Goal: Information Seeking & Learning: Compare options

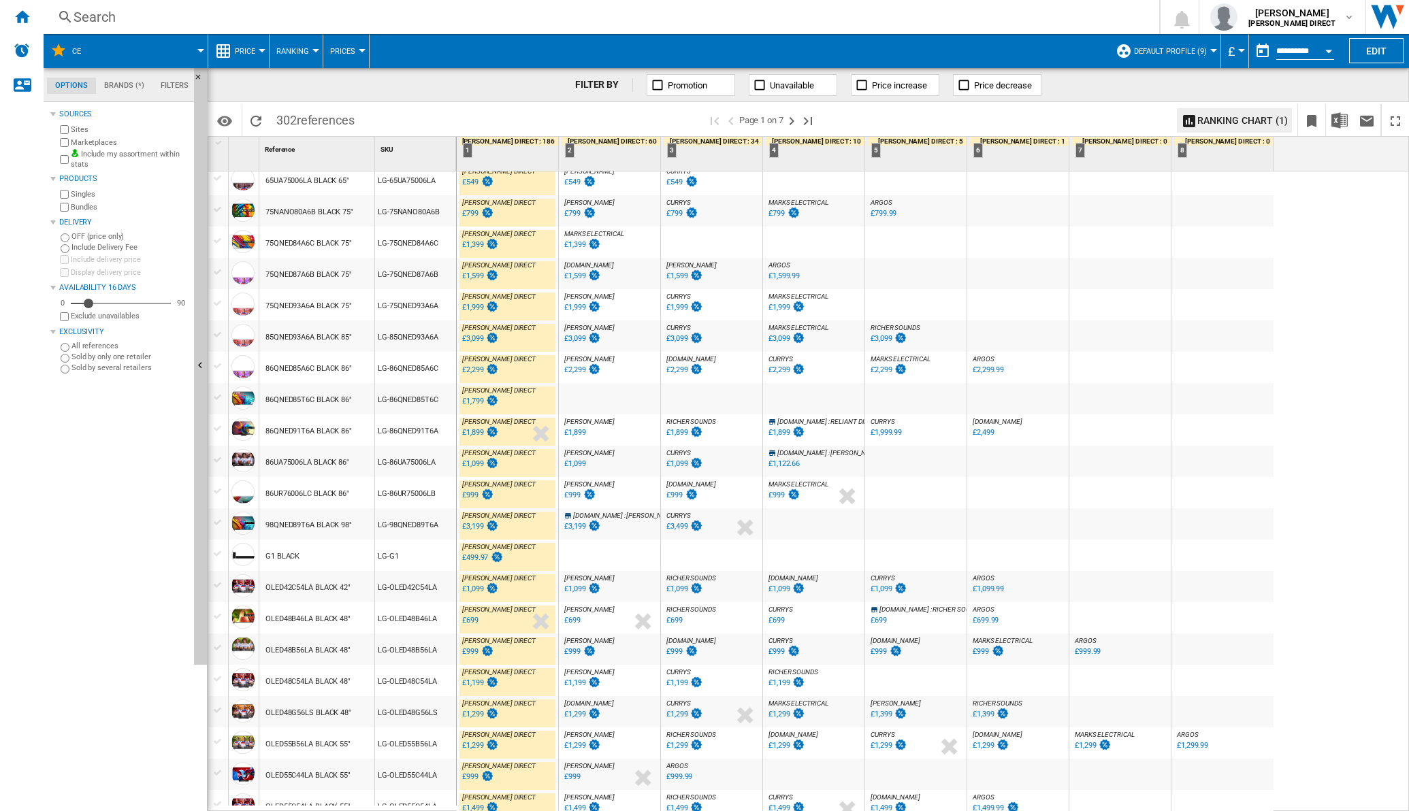
scroll to position [940, 0]
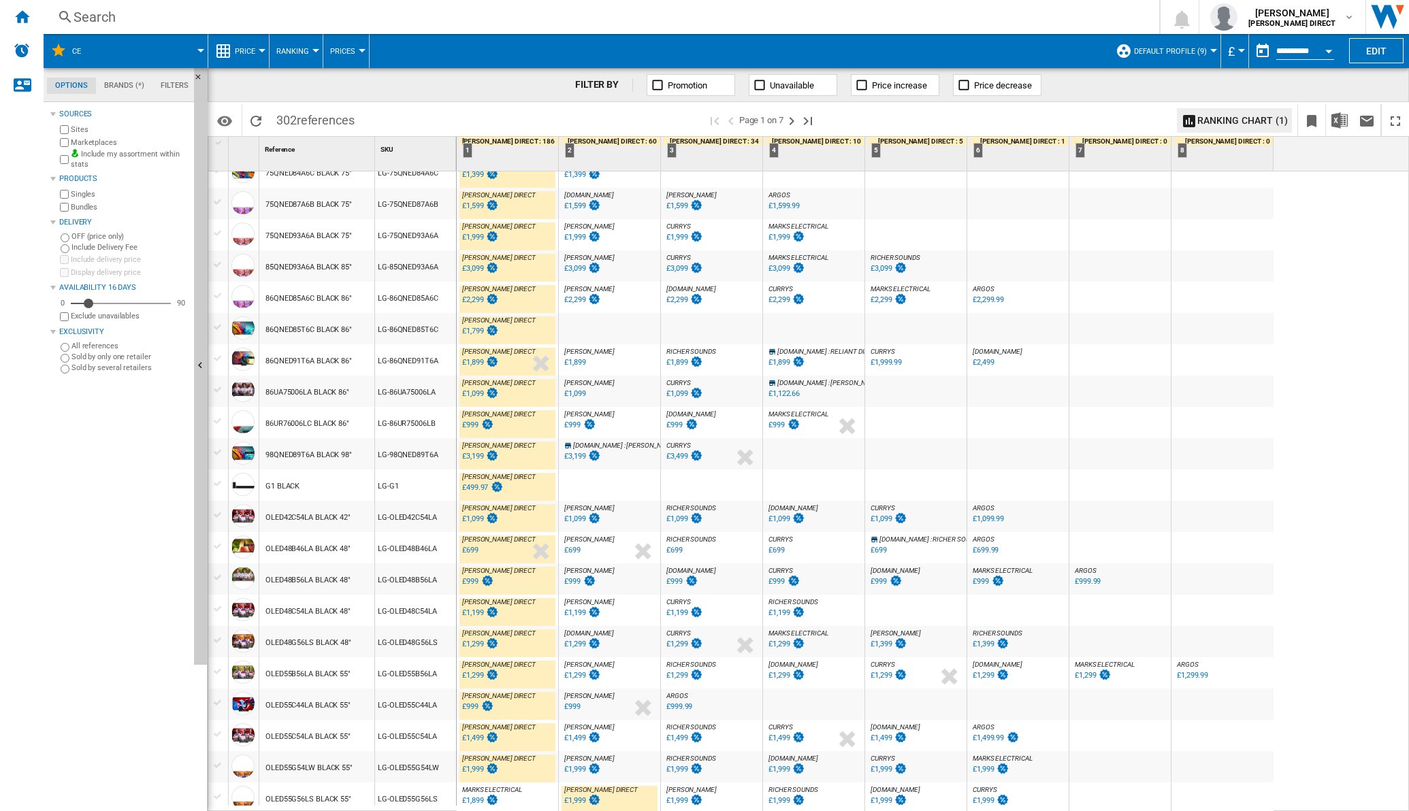
click at [475, 799] on div "£1,899" at bounding box center [472, 800] width 21 height 9
click at [797, 125] on ng-md-icon "Next page" at bounding box center [792, 121] width 16 height 16
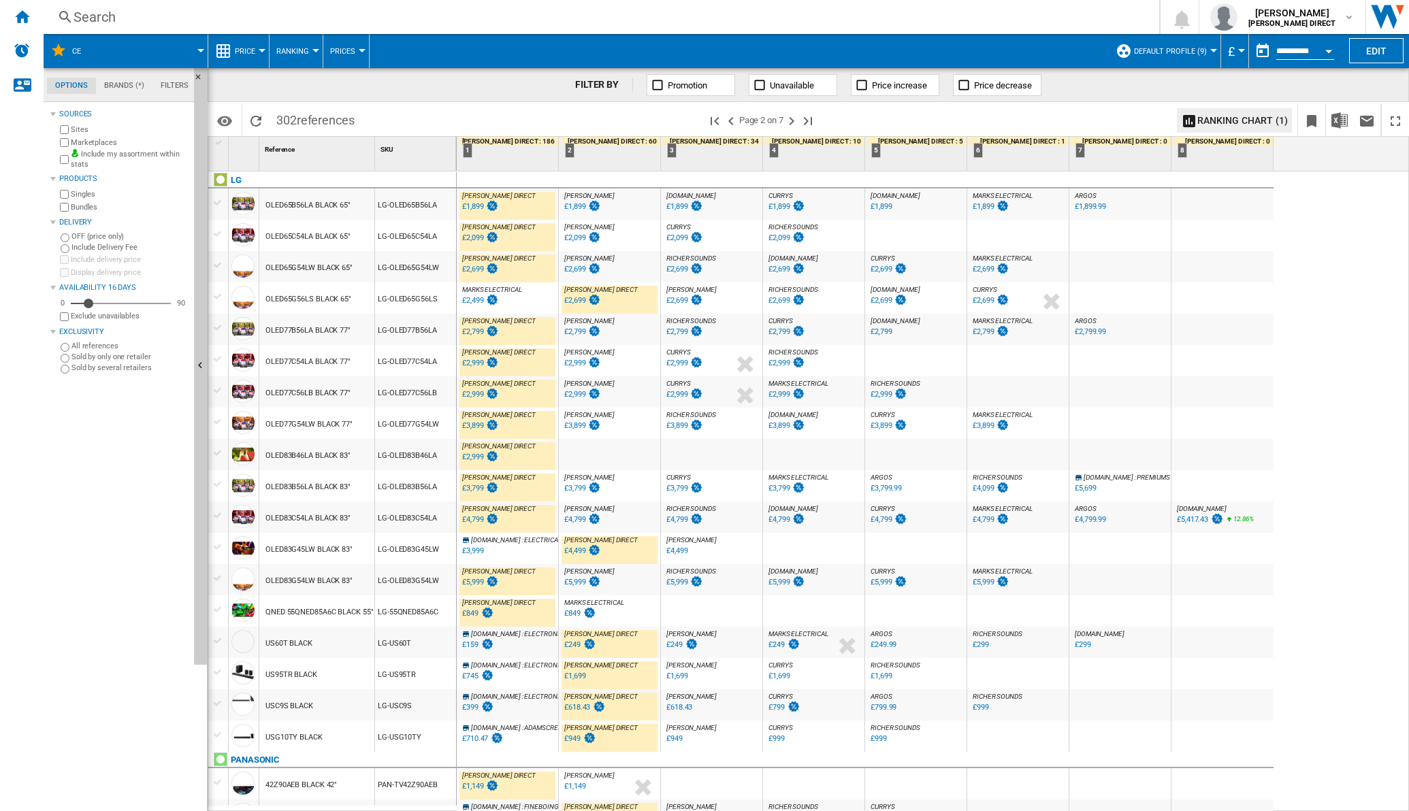
click at [483, 295] on div "£2,499" at bounding box center [479, 301] width 39 height 14
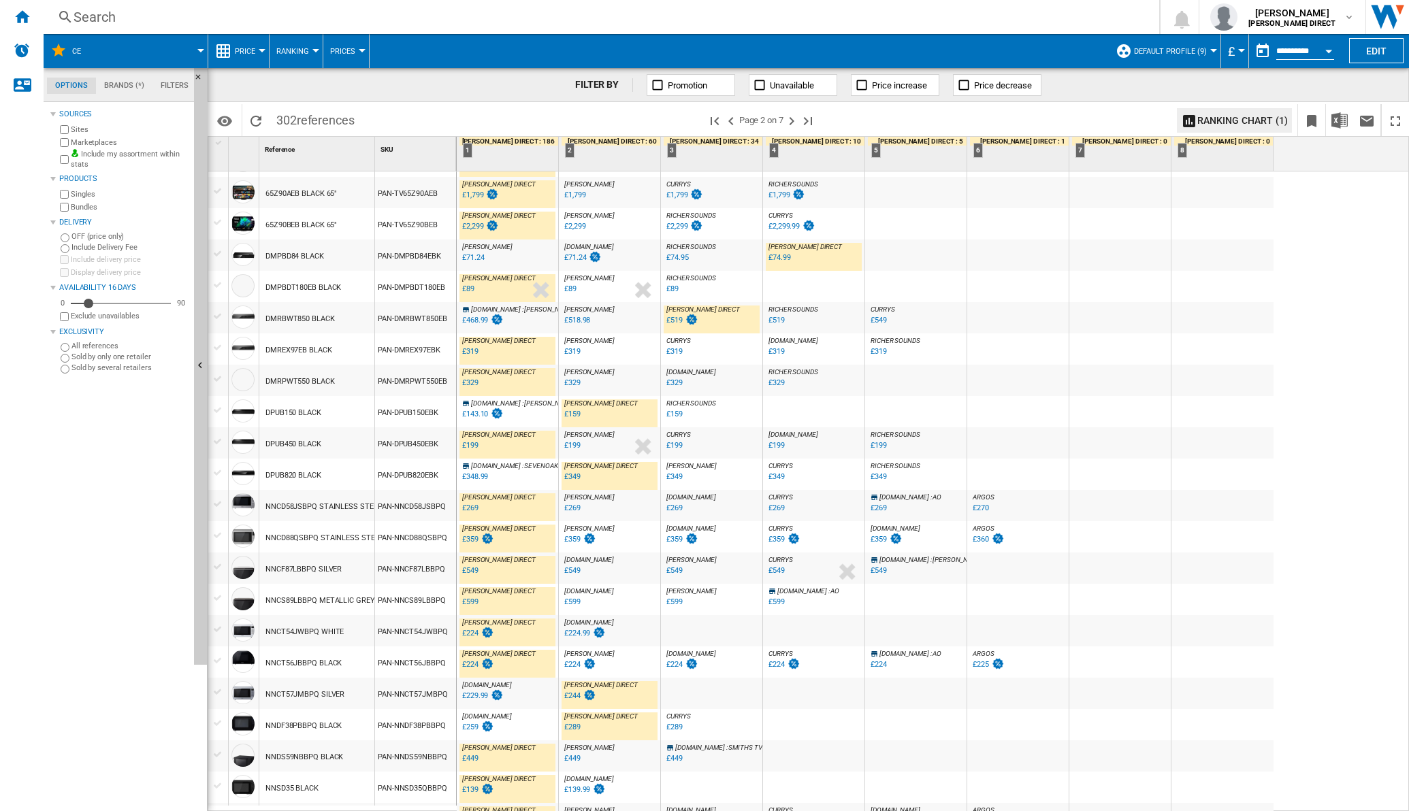
scroll to position [956, 0]
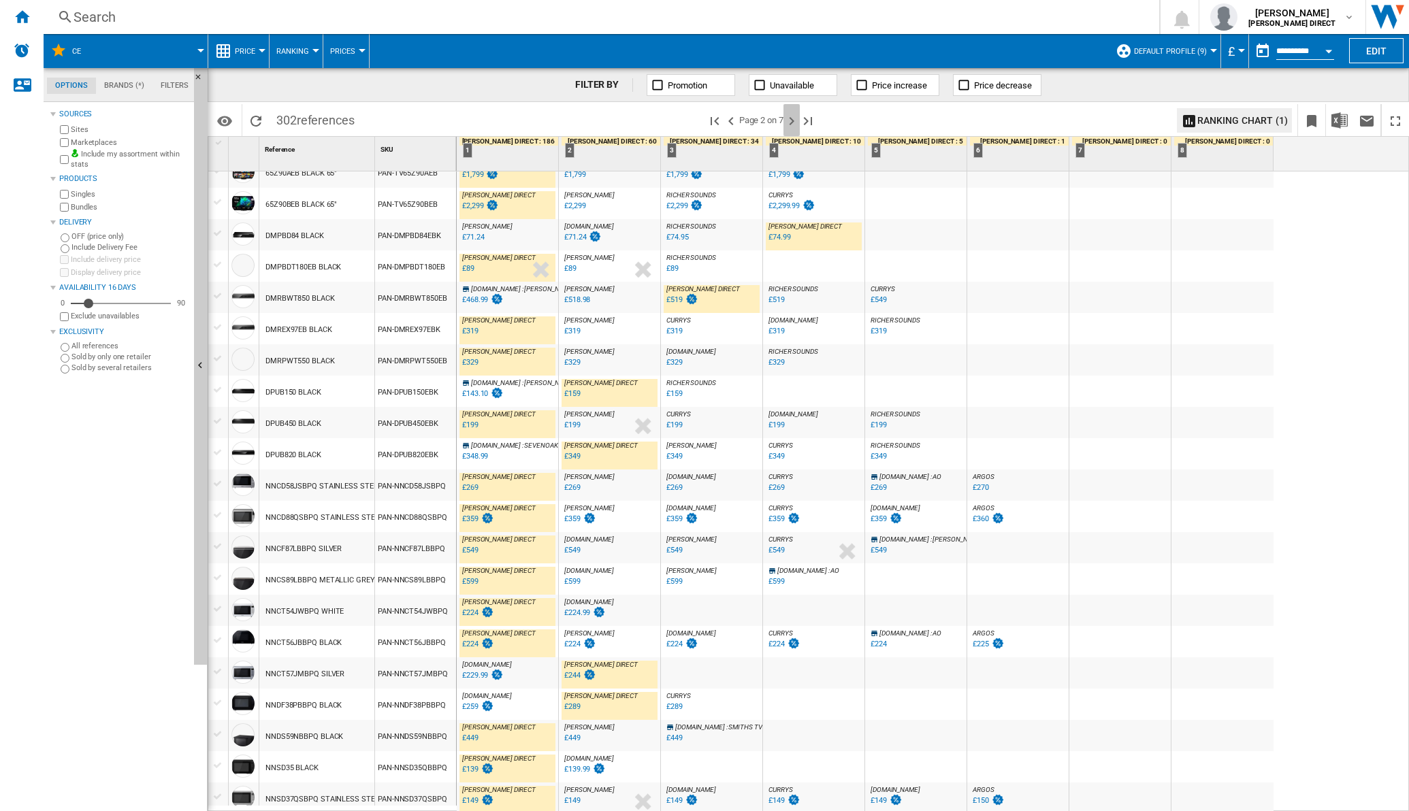
click at [800, 126] on ng-md-icon "Next page" at bounding box center [792, 121] width 16 height 16
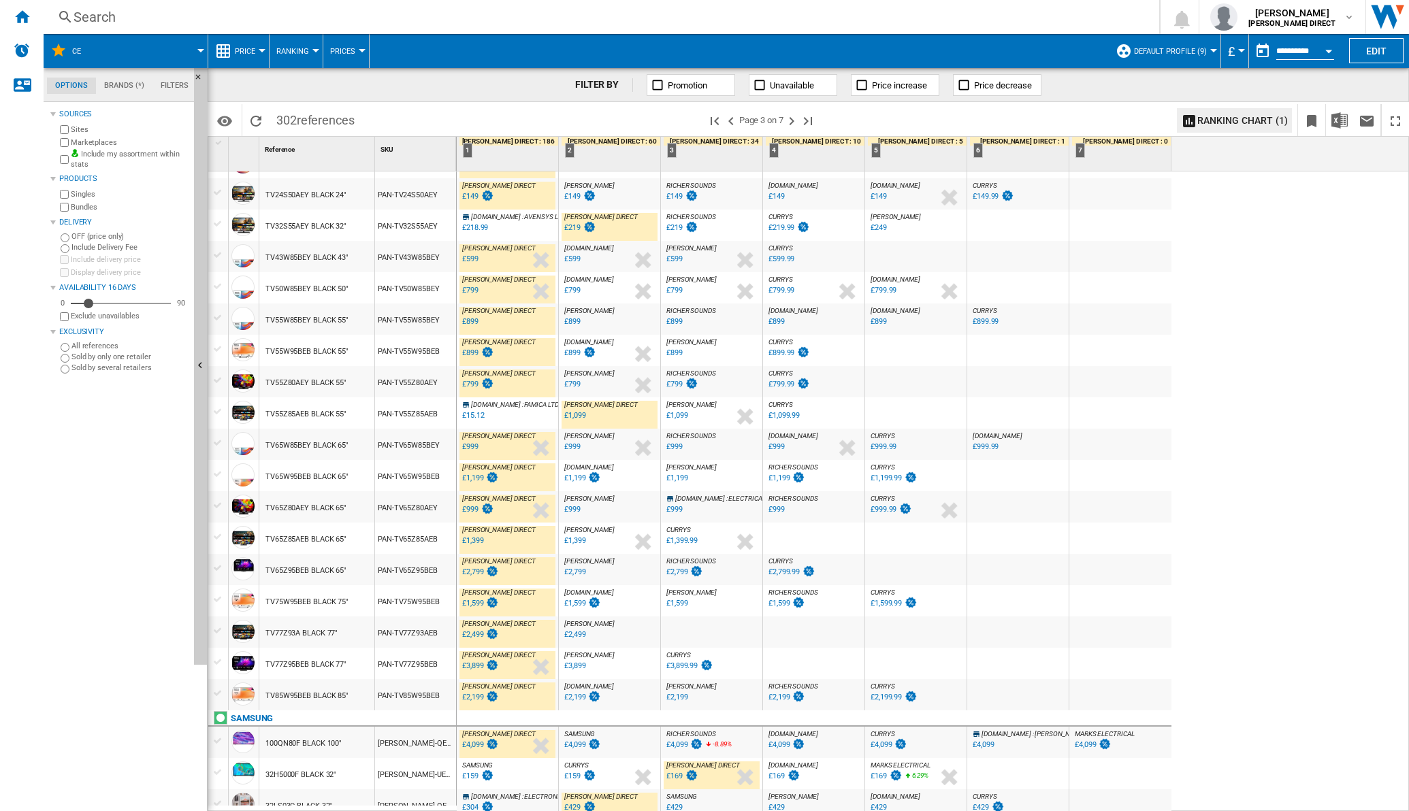
scroll to position [956, 0]
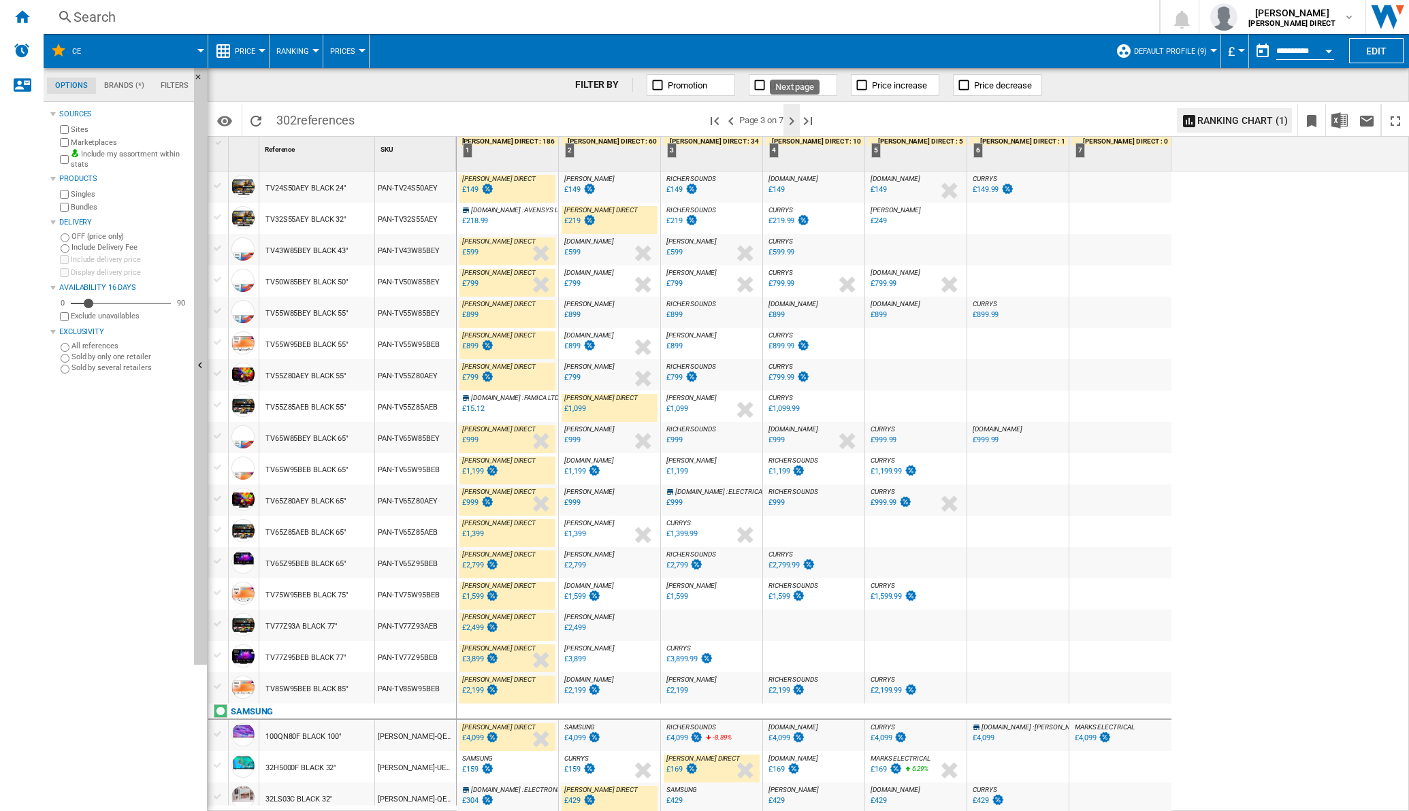
click at [800, 123] on ng-md-icon "Next page" at bounding box center [792, 121] width 16 height 16
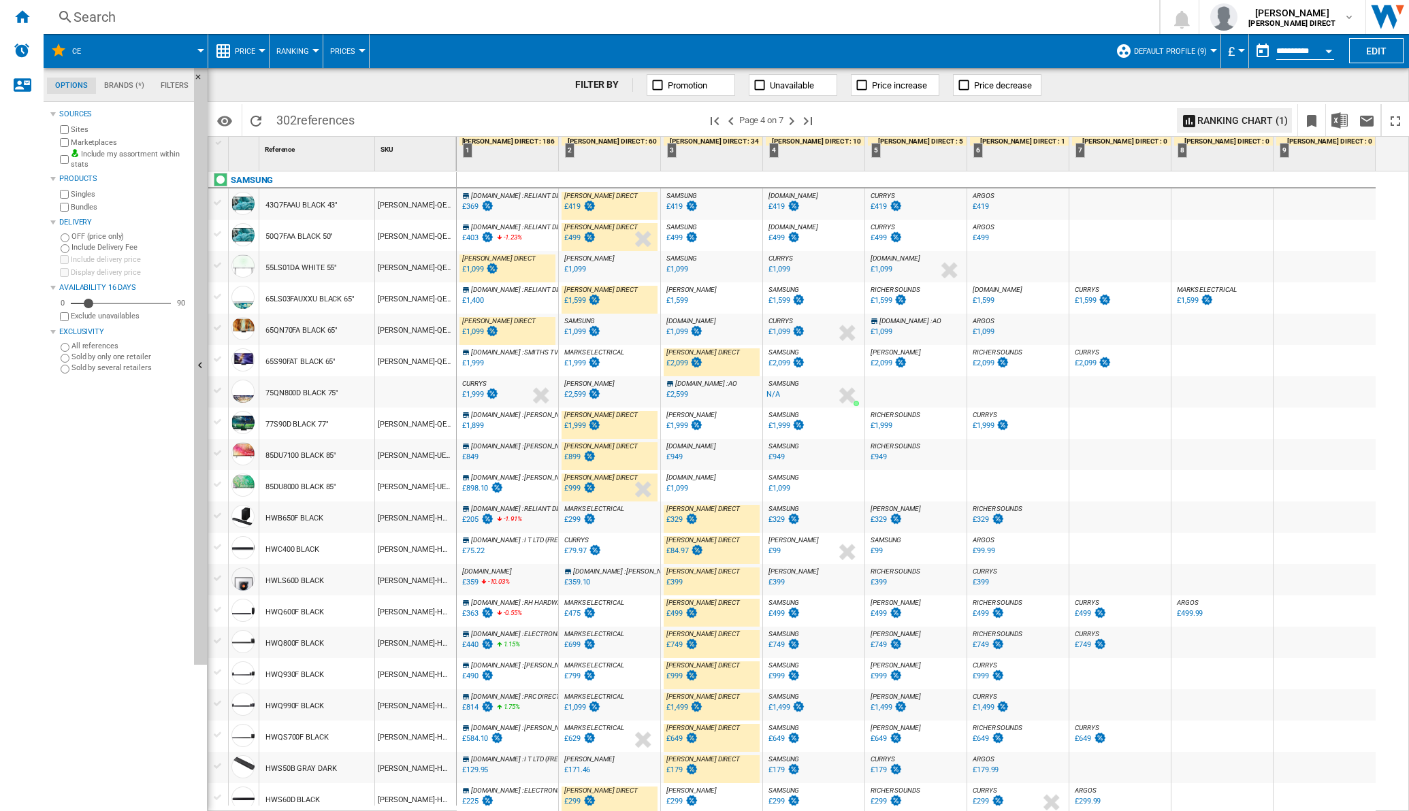
click at [572, 359] on div "£1,999" at bounding box center [574, 363] width 21 height 9
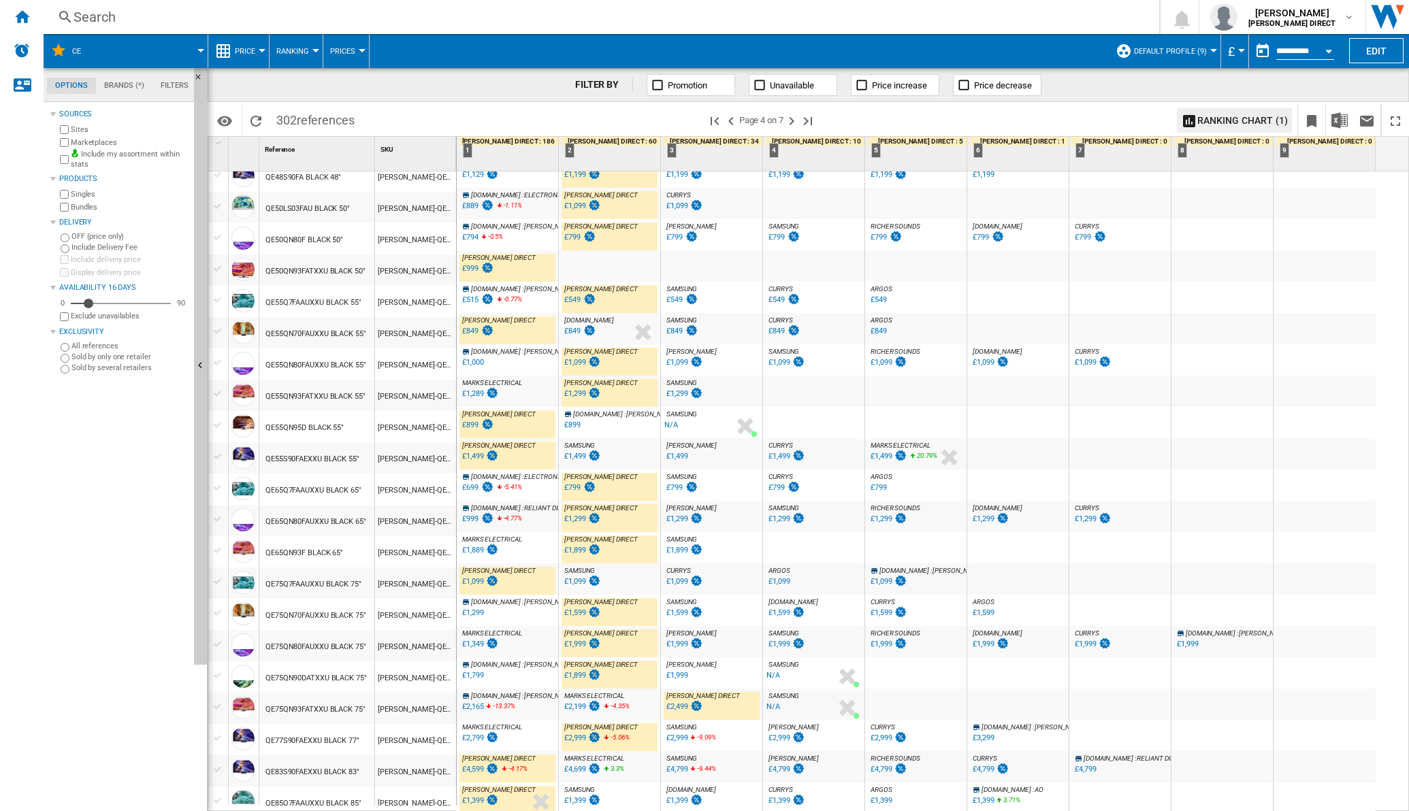
scroll to position [940, 0]
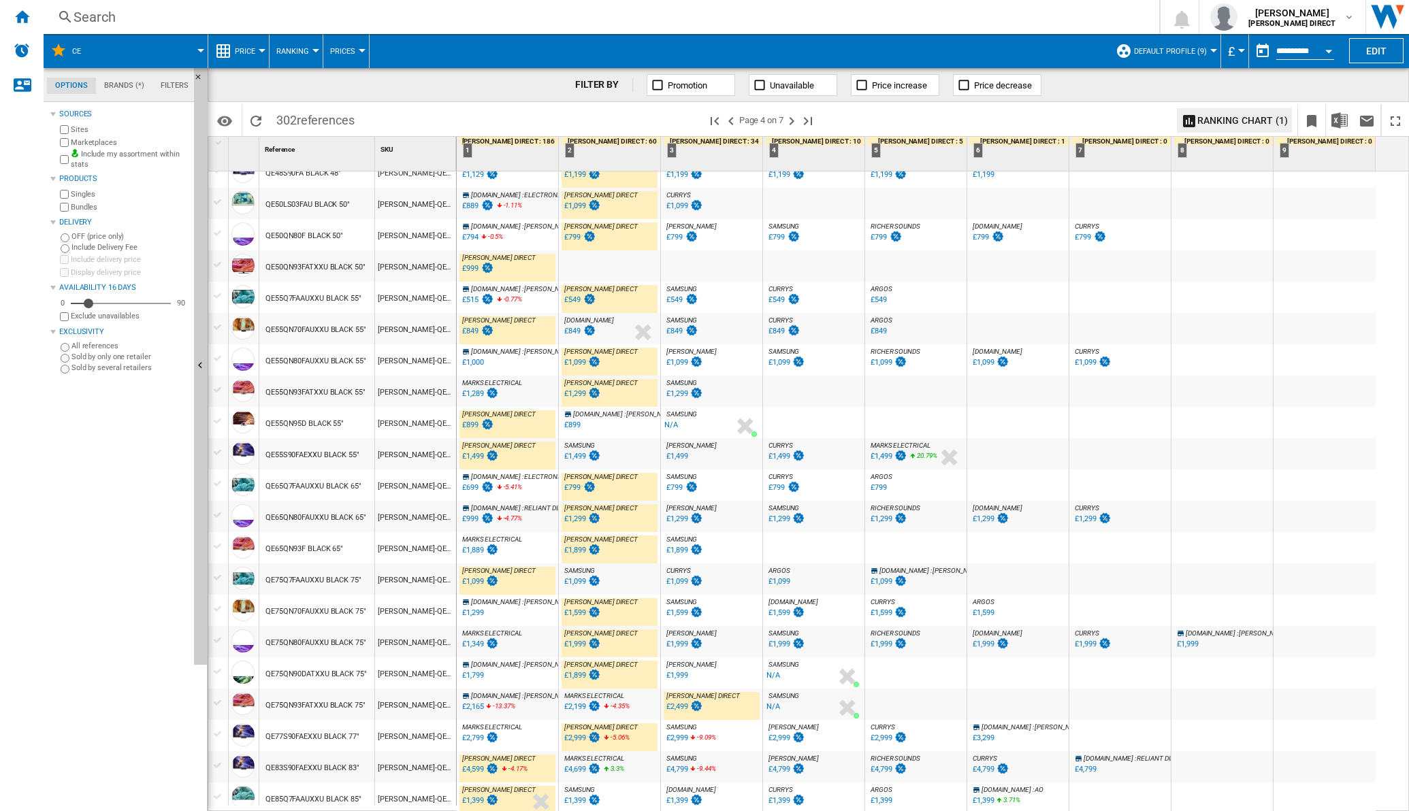
click at [472, 734] on div "£2,799" at bounding box center [472, 738] width 21 height 9
click at [794, 113] on ng-md-icon "Next page" at bounding box center [792, 121] width 16 height 16
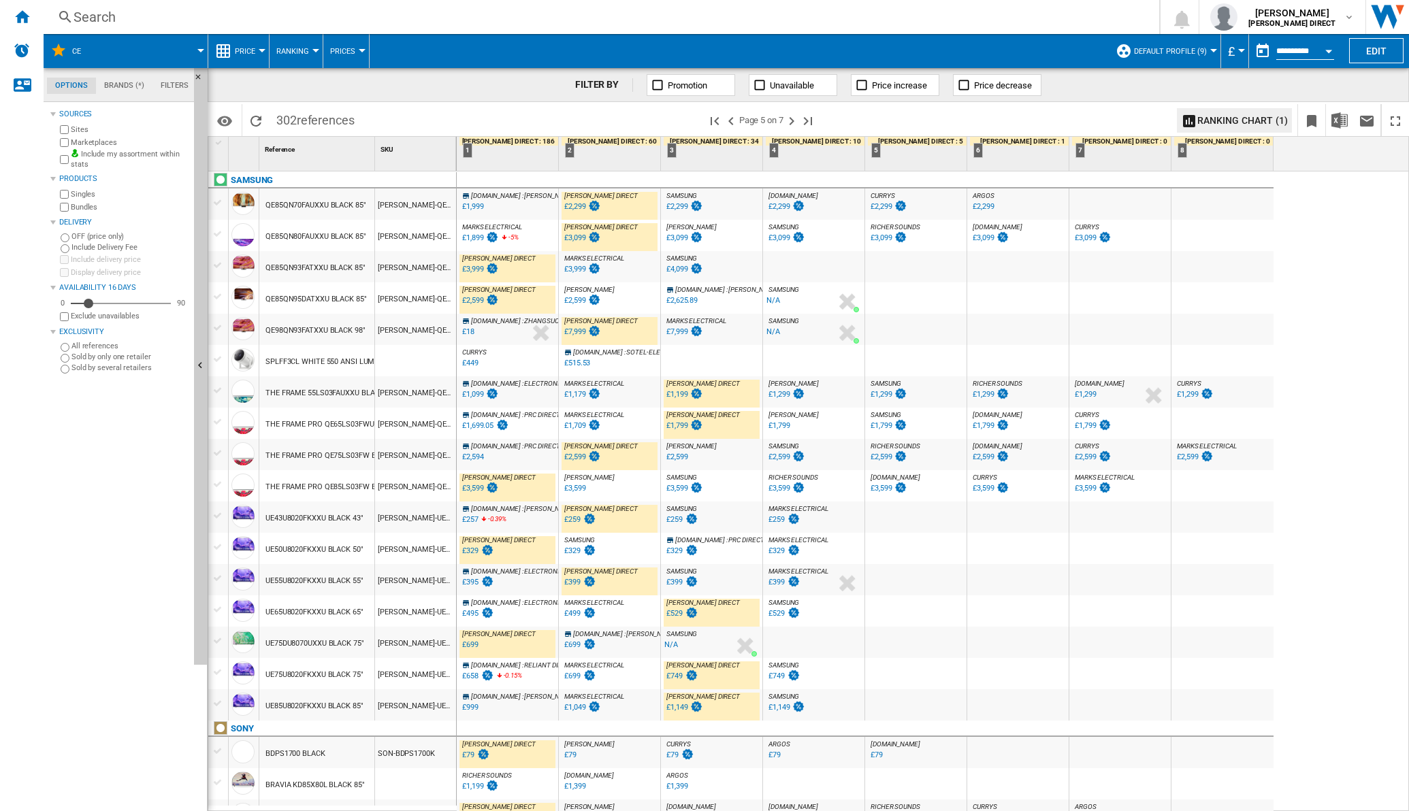
click at [579, 420] on div "£1,709" at bounding box center [581, 426] width 39 height 14
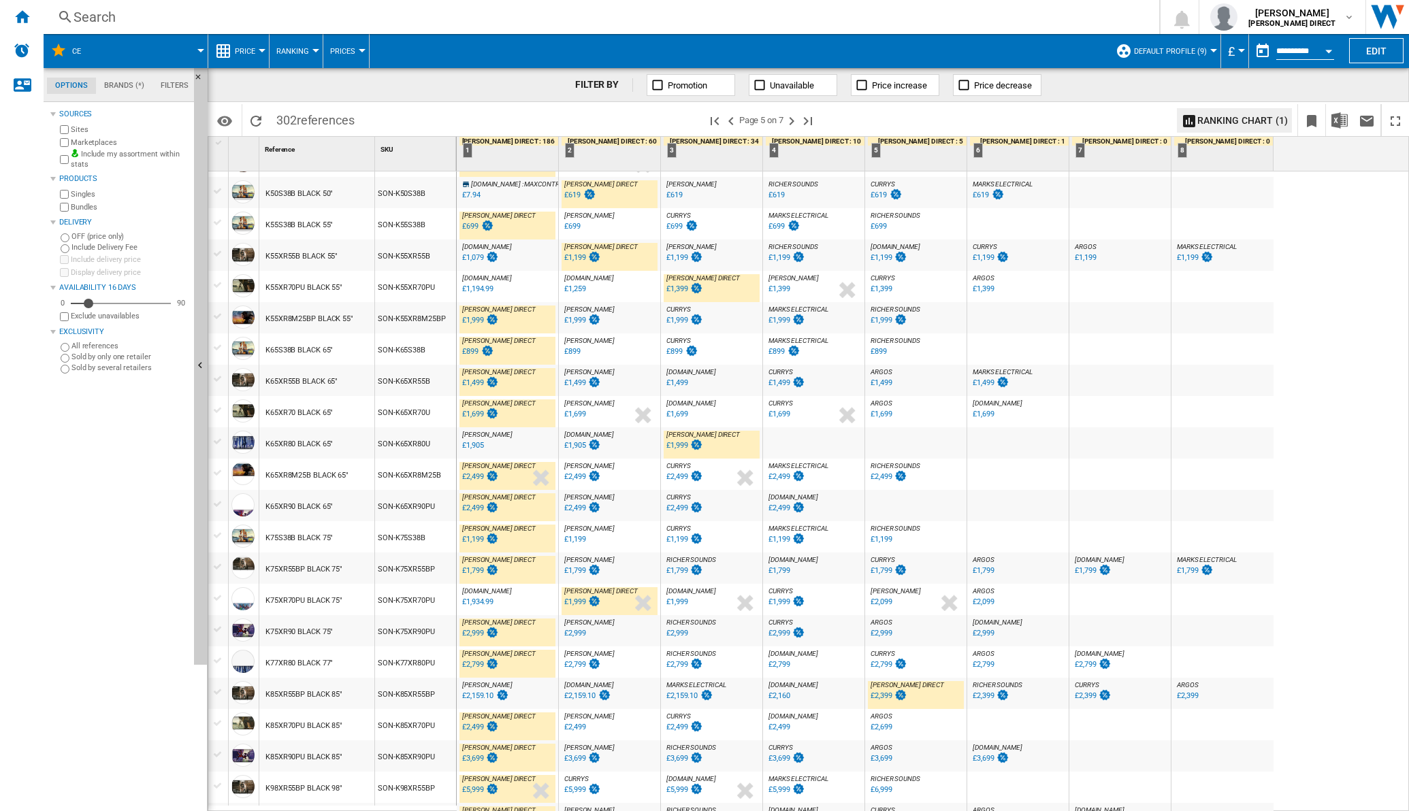
scroll to position [956, 0]
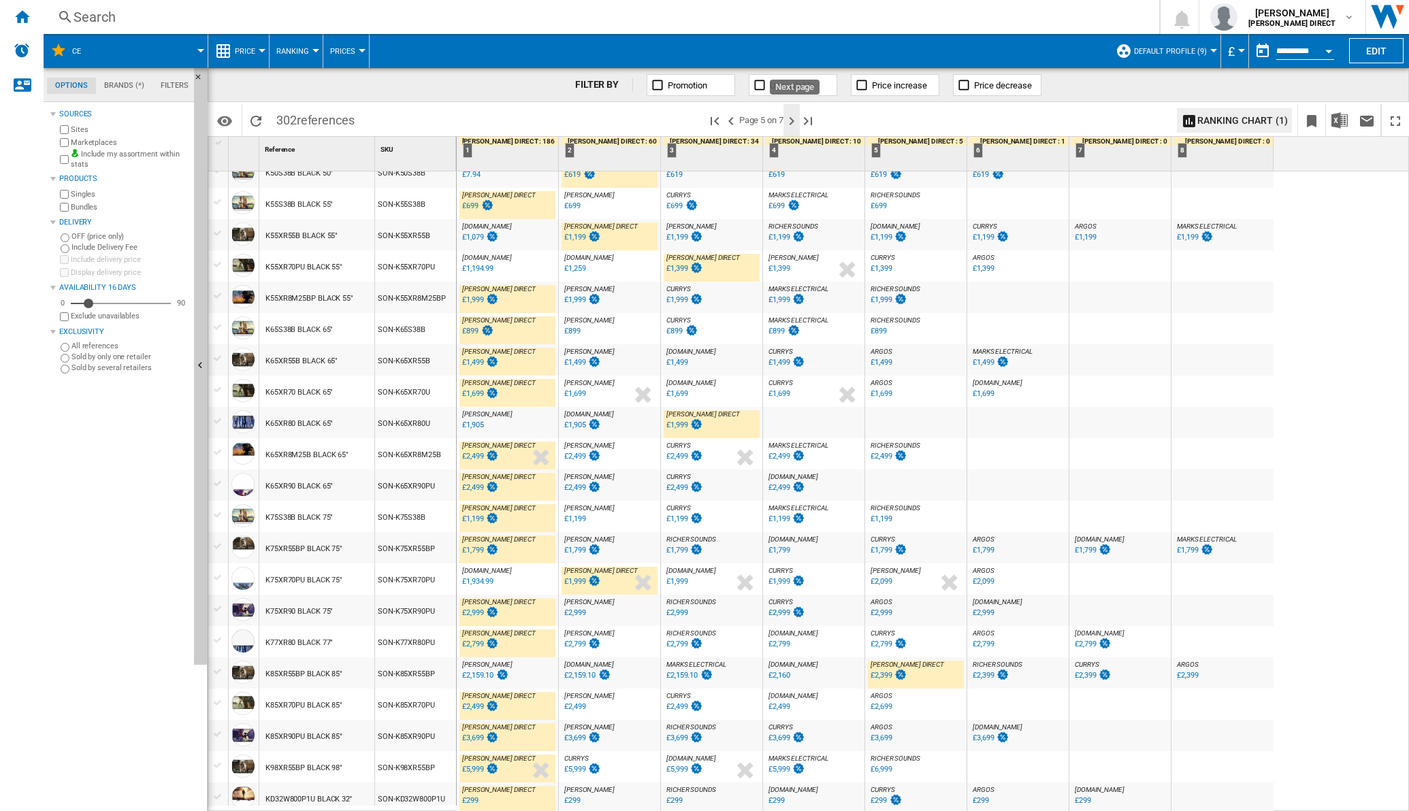
click at [798, 126] on ng-md-icon "Next page" at bounding box center [792, 121] width 16 height 16
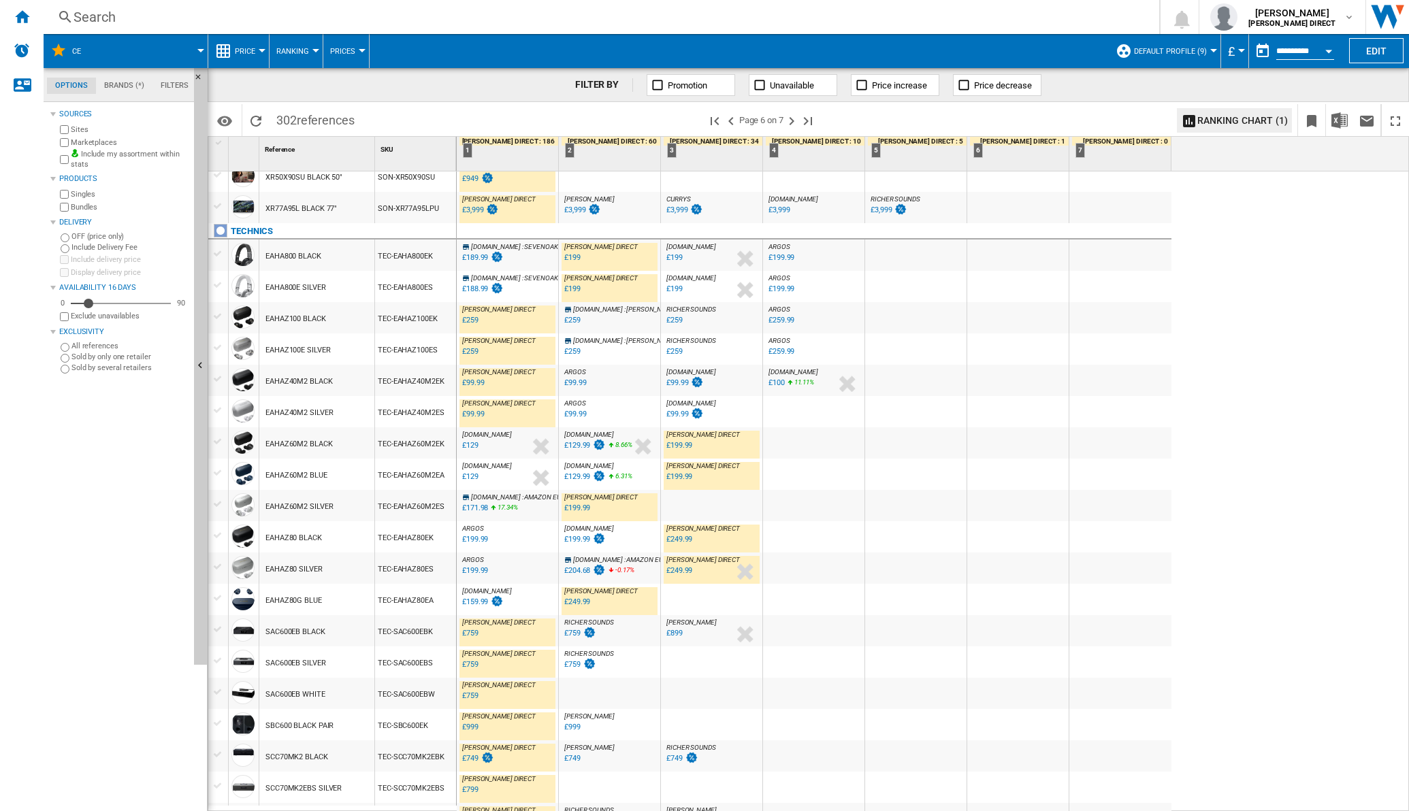
scroll to position [956, 0]
